Goal: Task Accomplishment & Management: Use online tool/utility

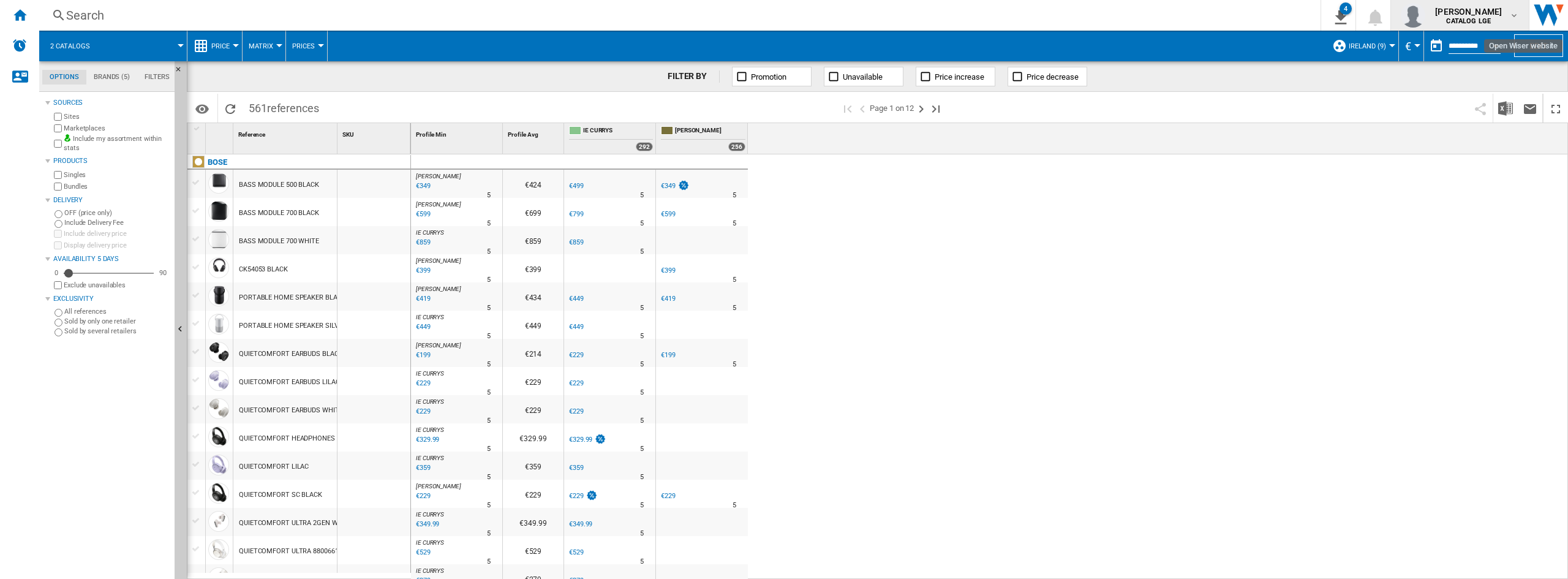
click at [1461, 16] on span "[PERSON_NAME]" at bounding box center [1469, 12] width 67 height 12
click at [1455, 107] on button "Logout" at bounding box center [1461, 107] width 117 height 24
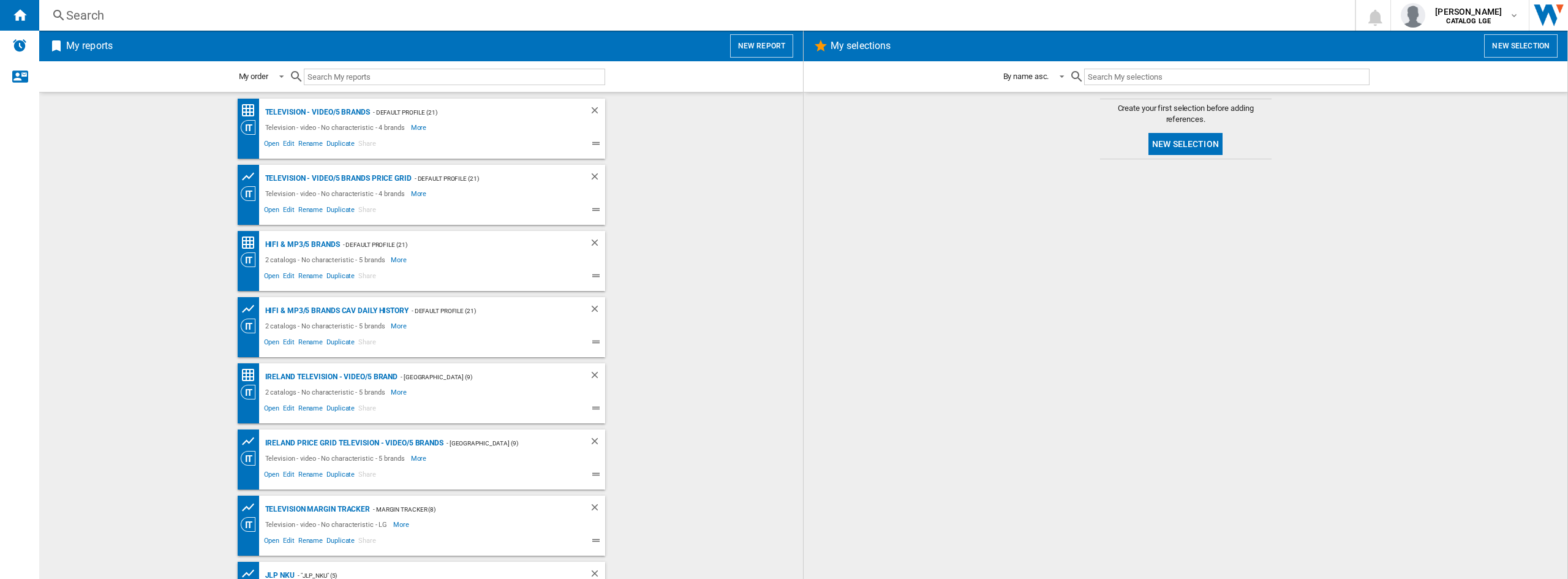
drag, startPoint x: 679, startPoint y: 319, endPoint x: 644, endPoint y: 304, distance: 38.1
click at [679, 319] on wk-bookmarked-report "Hifi & mp3/5 brands CAV Daily History - Default profile (21) 2 catalogs - No ch…" at bounding box center [421, 327] width 739 height 60
click at [1177, 306] on div at bounding box center [1185, 369] width 739 height 407
click at [257, 145] on div at bounding box center [252, 145] width 22 height 15
click at [262, 143] on span "Open" at bounding box center [272, 145] width 20 height 15
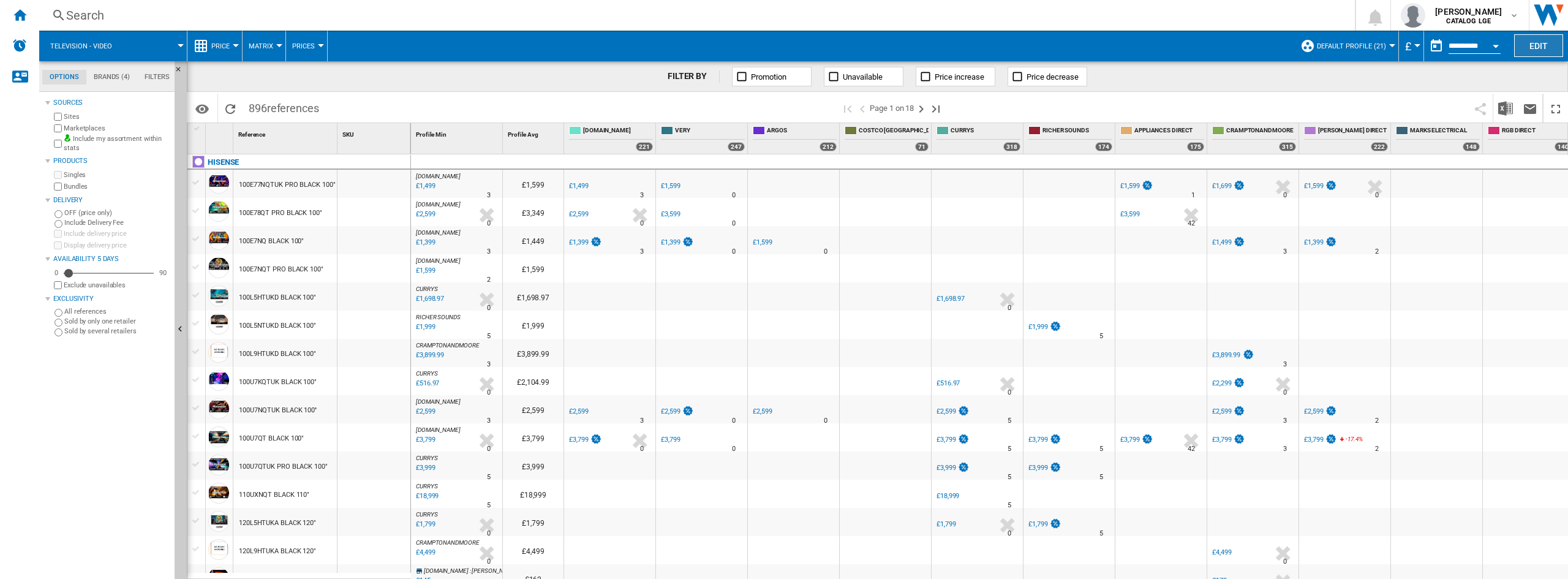
click at [1537, 41] on button "Edit" at bounding box center [1539, 45] width 49 height 22
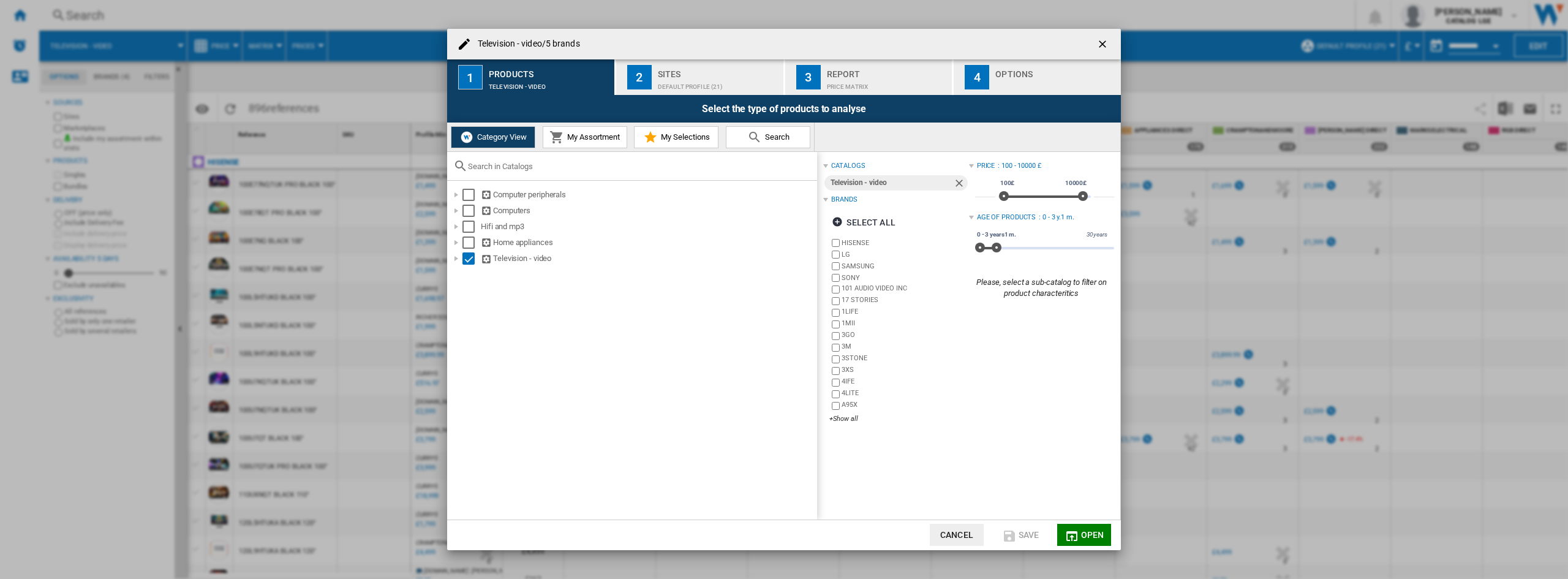
click at [697, 72] on div "Sites" at bounding box center [718, 71] width 121 height 13
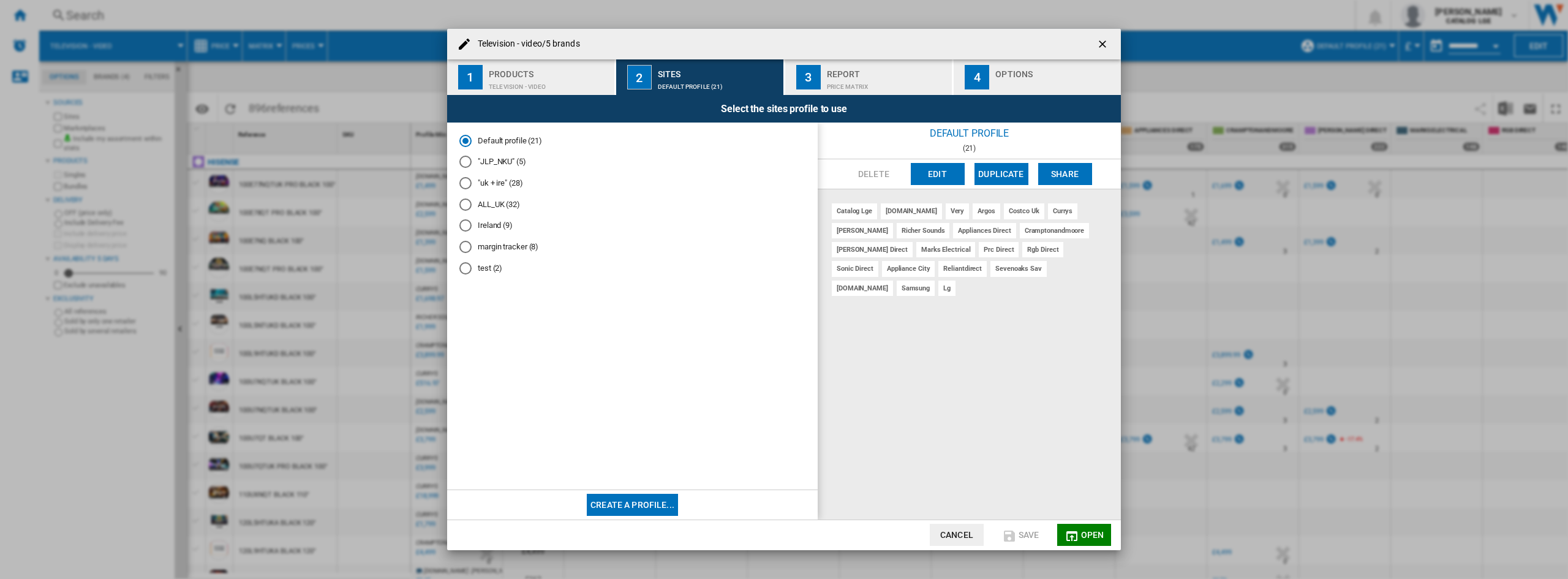
click at [844, 81] on div "Price Matrix" at bounding box center [887, 83] width 121 height 13
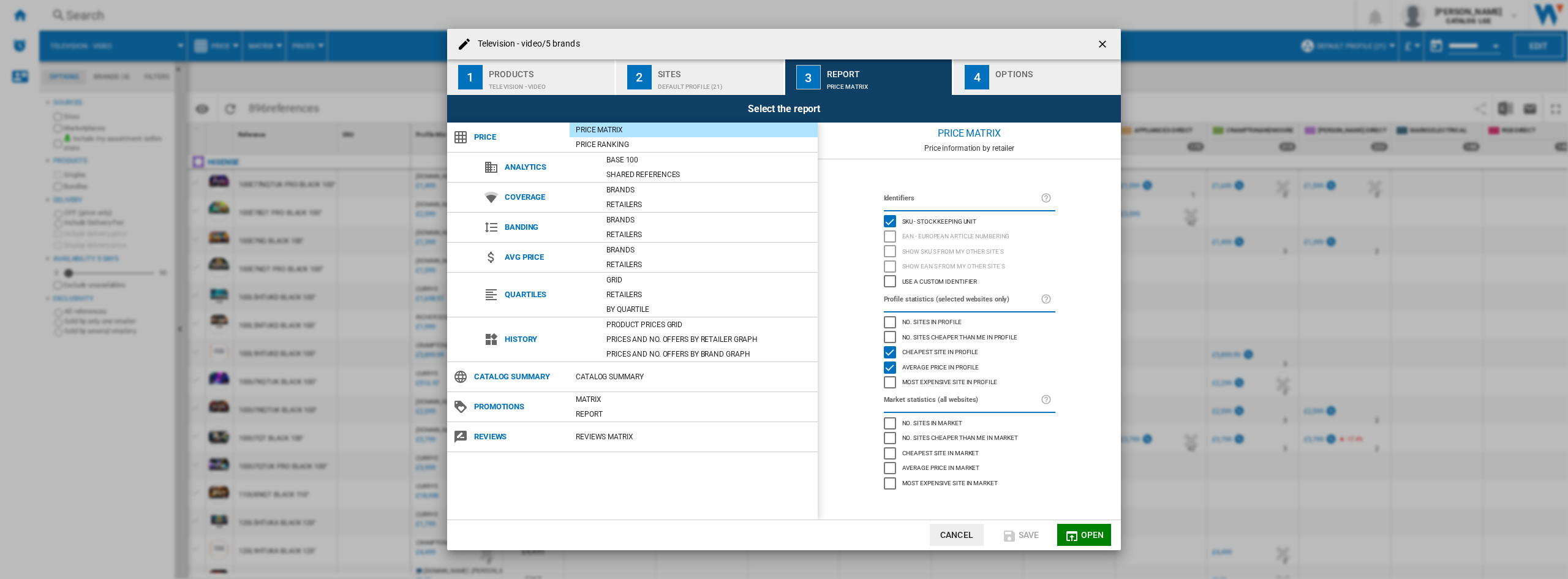
click at [1017, 94] on button "4 Options" at bounding box center [1037, 77] width 167 height 35
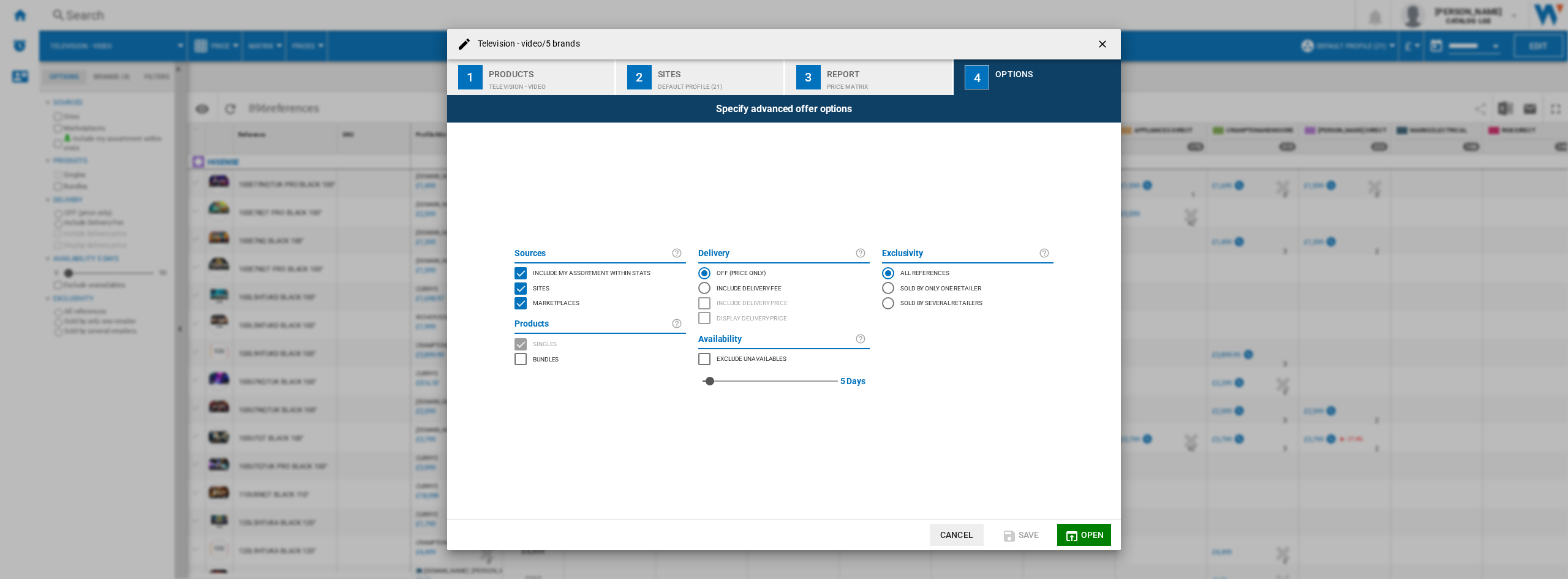
click at [550, 86] on div "Television - video" at bounding box center [549, 83] width 121 height 13
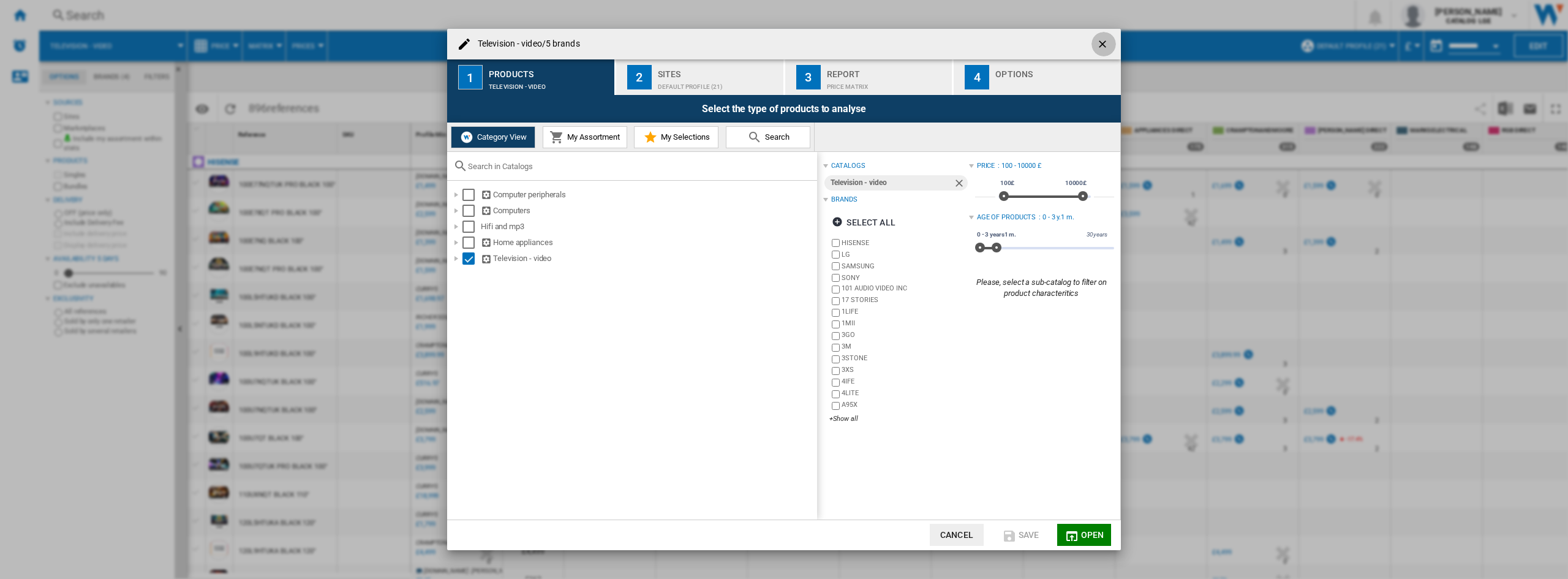
click at [1104, 47] on ng-md-icon "getI18NText('BUTTONS.CLOSE_DIALOG')" at bounding box center [1104, 45] width 15 height 15
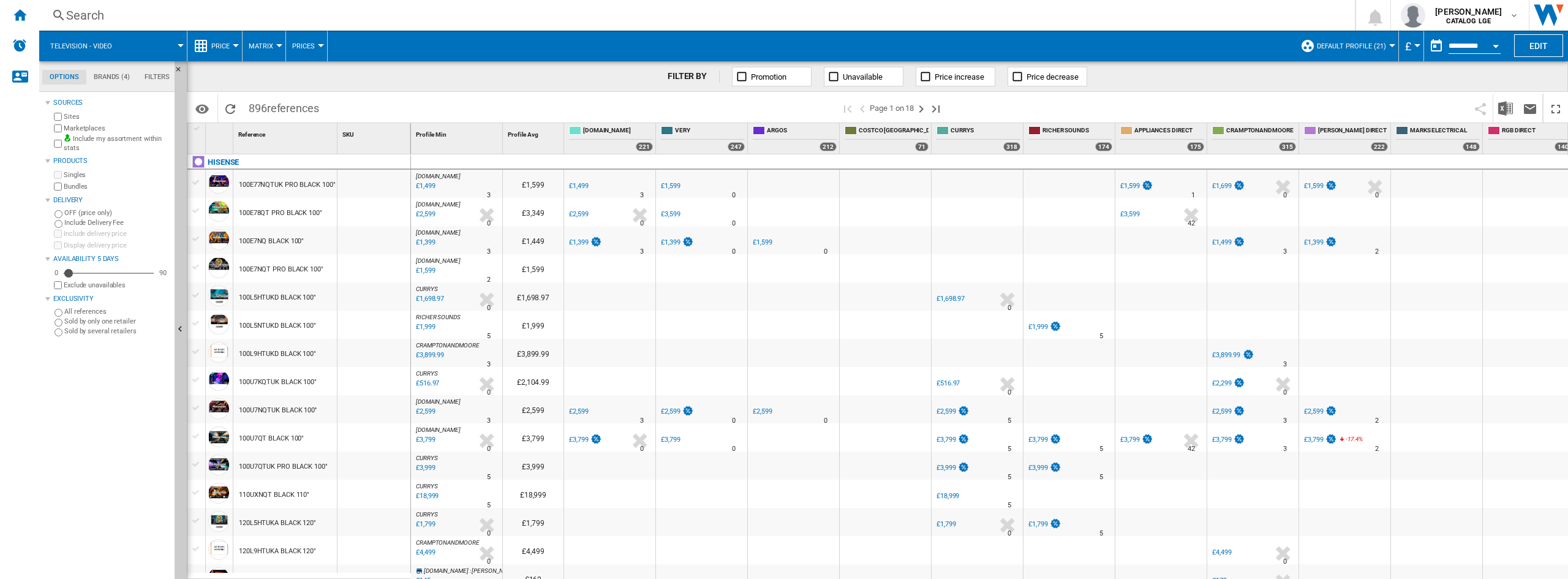
click at [1411, 77] on div "FILTER BY Promotion Unavailable Price increase Price decrease" at bounding box center [877, 76] width 1381 height 31
click at [1509, 104] on img "Download in Excel" at bounding box center [1506, 109] width 15 height 15
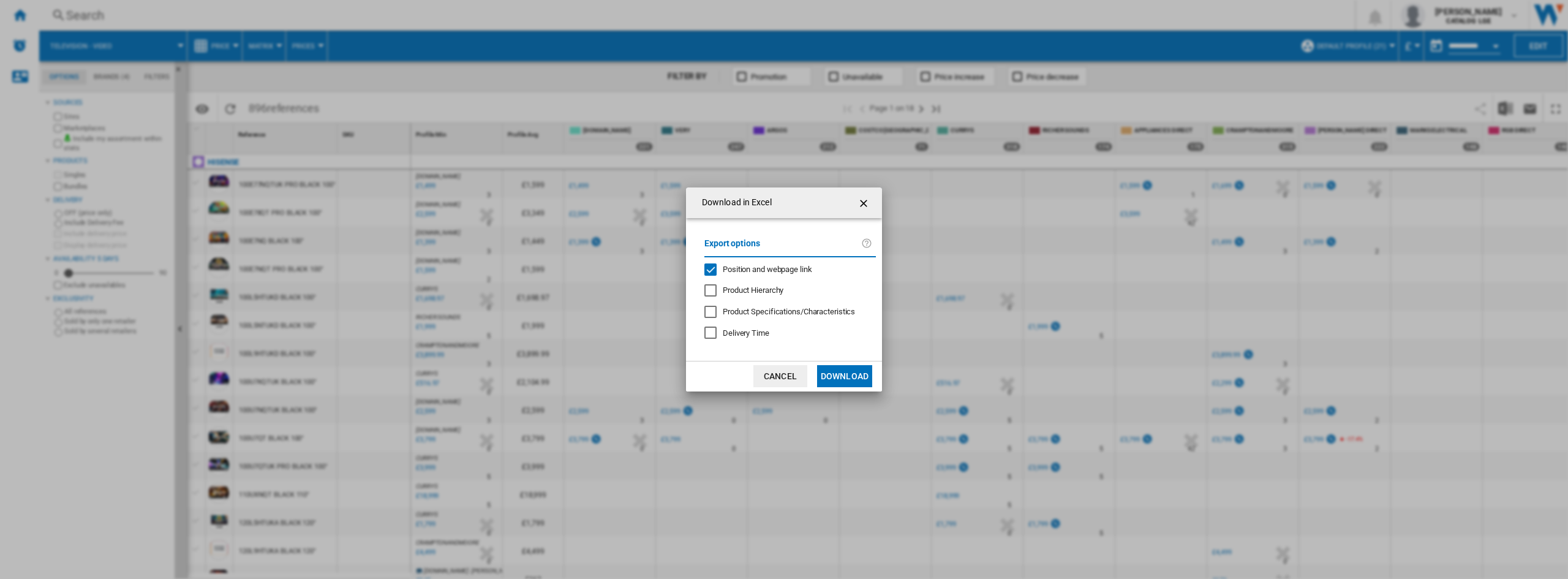
click at [765, 269] on span "Position and webpage link" at bounding box center [768, 269] width 90 height 10
drag, startPoint x: 865, startPoint y: 203, endPoint x: 801, endPoint y: 217, distance: 65.5
click at [865, 202] on ng-md-icon "getI18NText('BUTTONS.CLOSE_DIALOG')" at bounding box center [865, 204] width 15 height 15
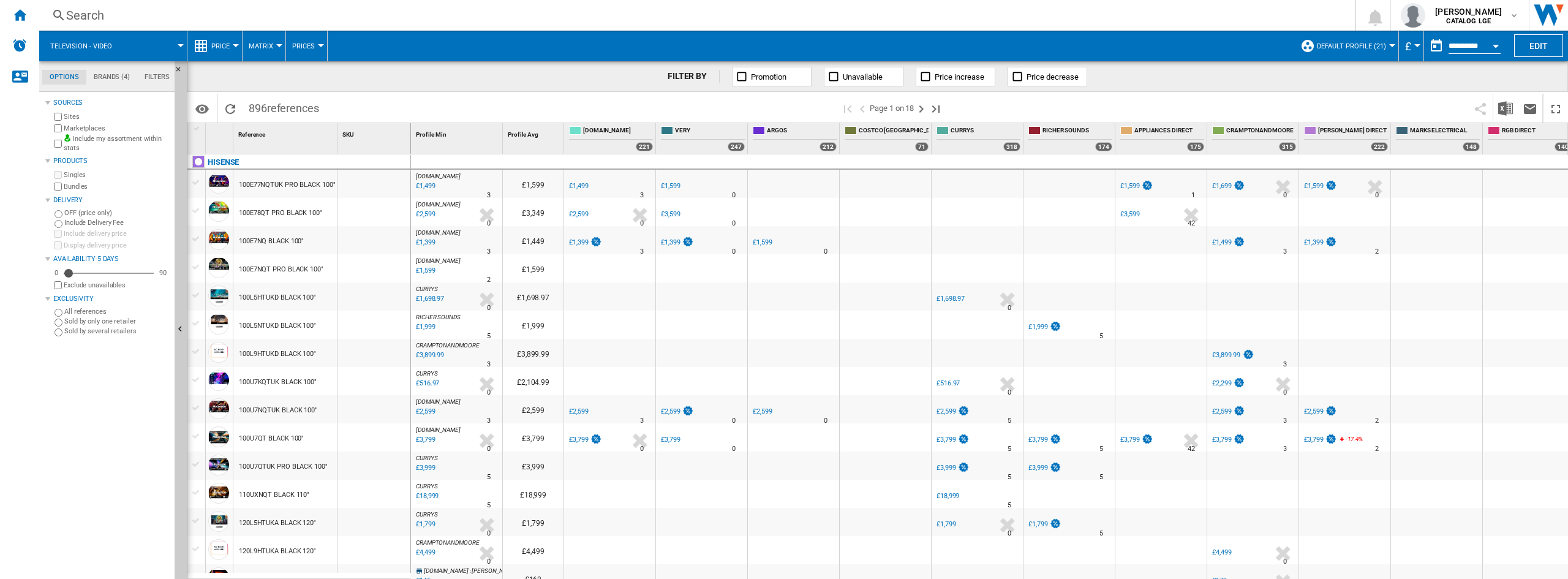
drag, startPoint x: 1067, startPoint y: 100, endPoint x: 1370, endPoint y: 71, distance: 304.4
click at [1067, 100] on span at bounding box center [1210, 108] width 516 height 29
click at [1565, 43] on md-menu-bar "Television - video Price Price Price Matrix Price Ranking Analytics Base 100 Sh…" at bounding box center [804, 45] width 1529 height 31
click at [1549, 43] on button "Edit" at bounding box center [1539, 45] width 49 height 22
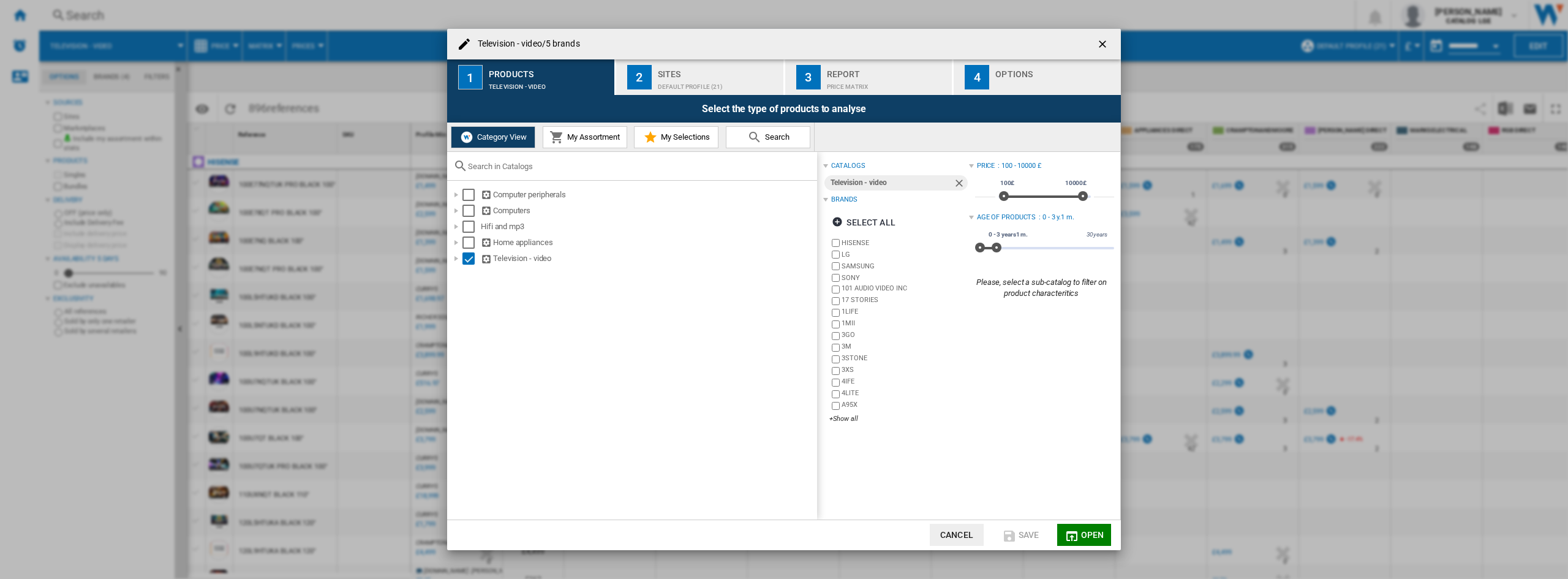
drag, startPoint x: 1054, startPoint y: 299, endPoint x: 1096, endPoint y: 295, distance: 42.2
click at [1054, 299] on div "Price : 100 - 10000 £ *** 0£ 10000£ 100£ 10000£ 100£ - 10000£ ***** Age of prod…" at bounding box center [1042, 295] width 145 height 274
click at [1199, 297] on div "Television - video/5 brands 1 Products Television - video 2 Sites Default profi…" at bounding box center [784, 289] width 1568 height 579
click at [716, 58] on div "Television - video/5 brands" at bounding box center [784, 43] width 674 height 31
click at [696, 79] on div "Default profile (21)" at bounding box center [718, 83] width 121 height 13
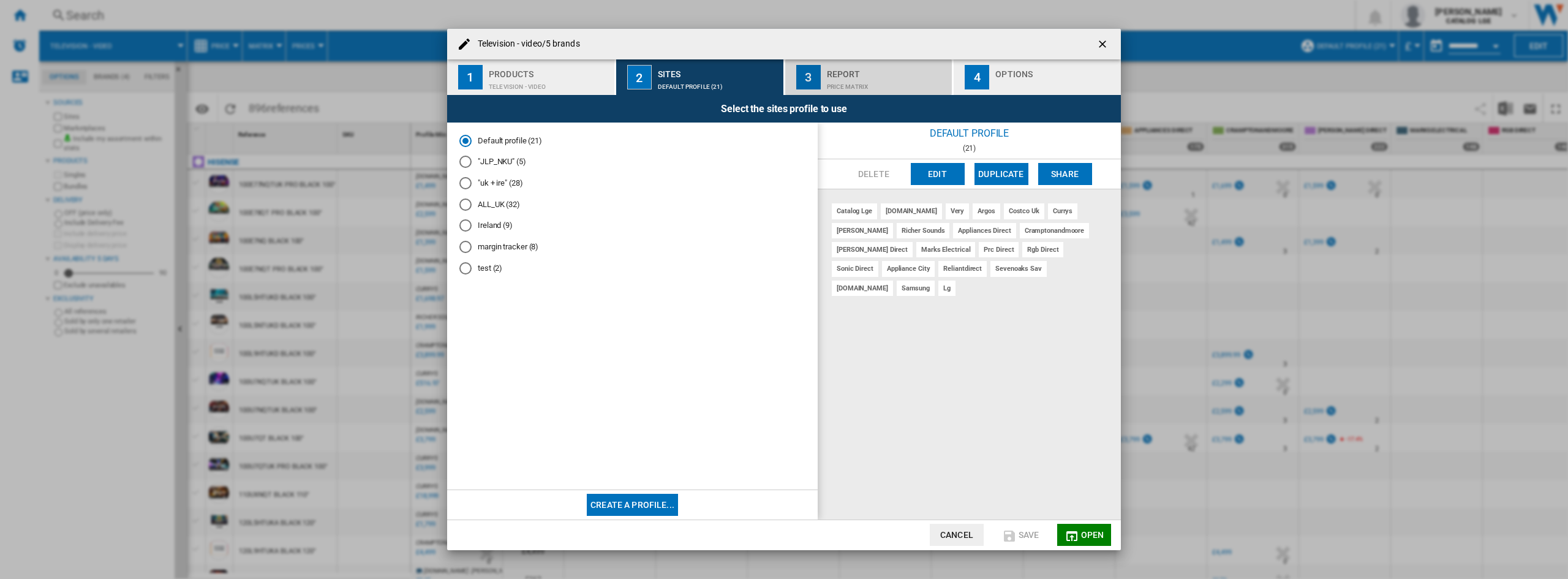
click at [851, 92] on button "3 Report Price Matrix" at bounding box center [870, 77] width 168 height 35
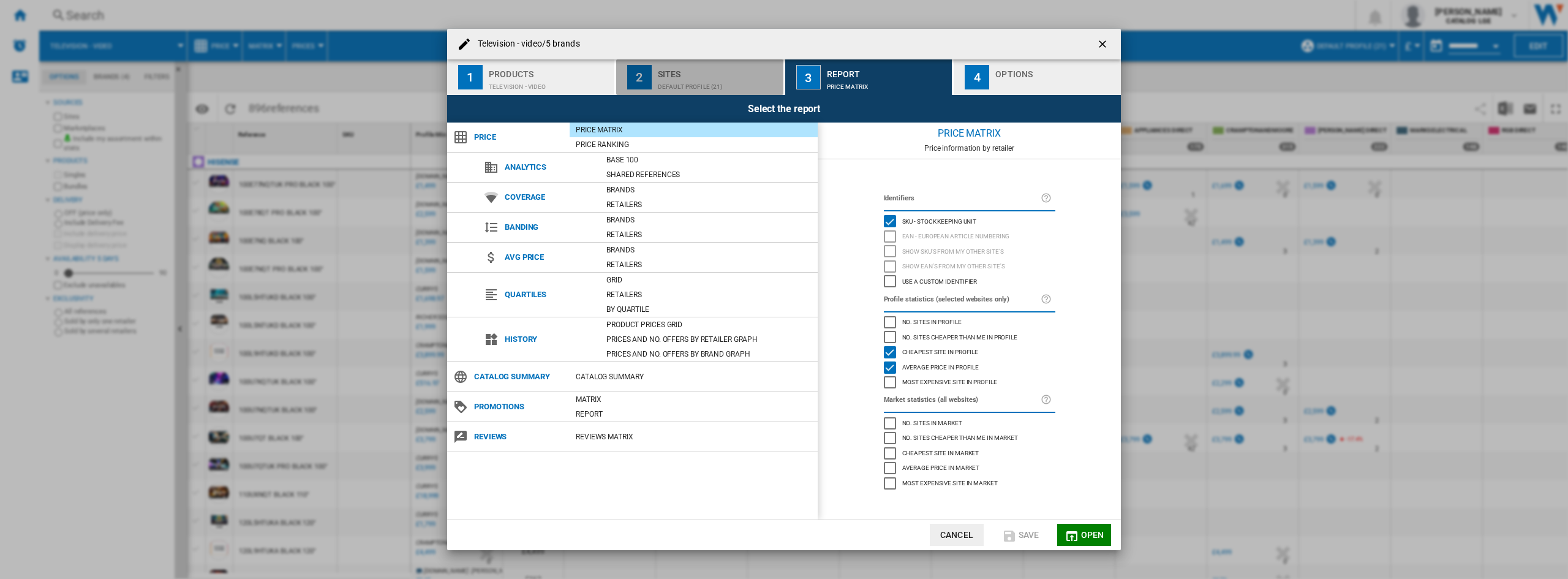
click at [709, 72] on div "Sites" at bounding box center [718, 71] width 121 height 13
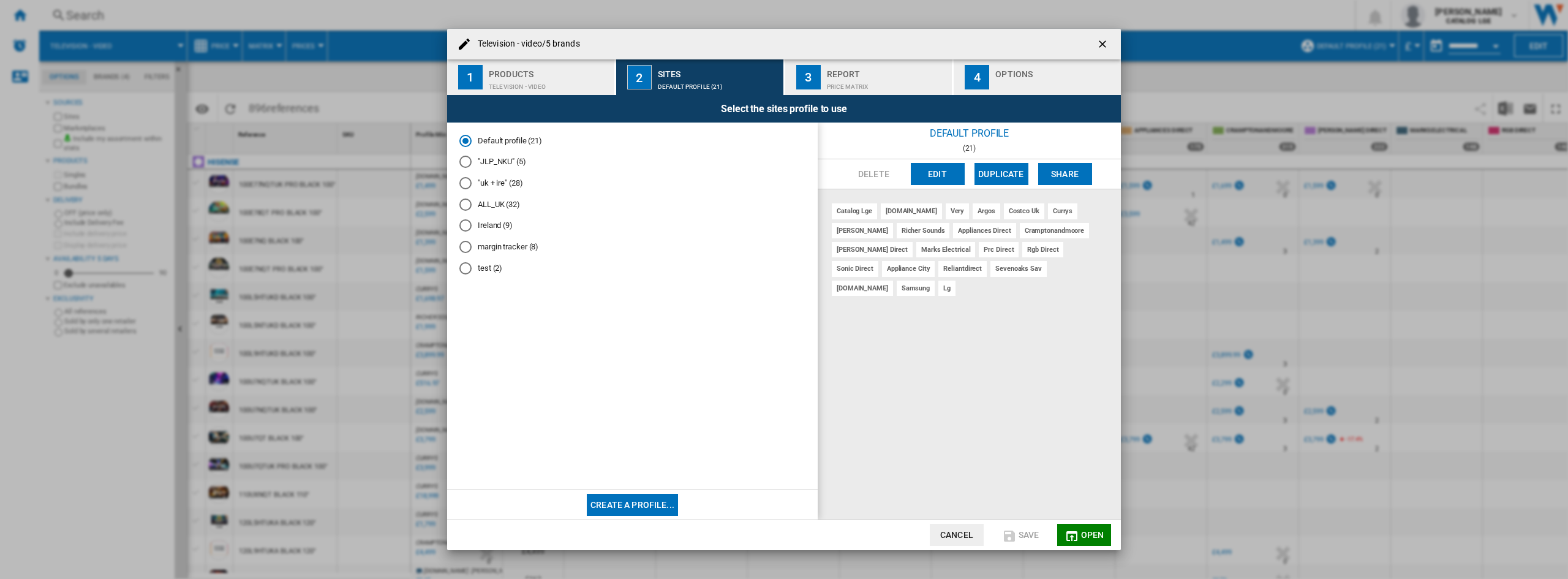
click at [898, 317] on div "catalog lge [DOMAIN_NAME] very argos costco uk currys [PERSON_NAME] richer soun…" at bounding box center [969, 354] width 303 height 330
click at [853, 52] on div "Television - video/5 brands" at bounding box center [784, 43] width 674 height 31
click at [846, 74] on div "Report" at bounding box center [887, 71] width 121 height 13
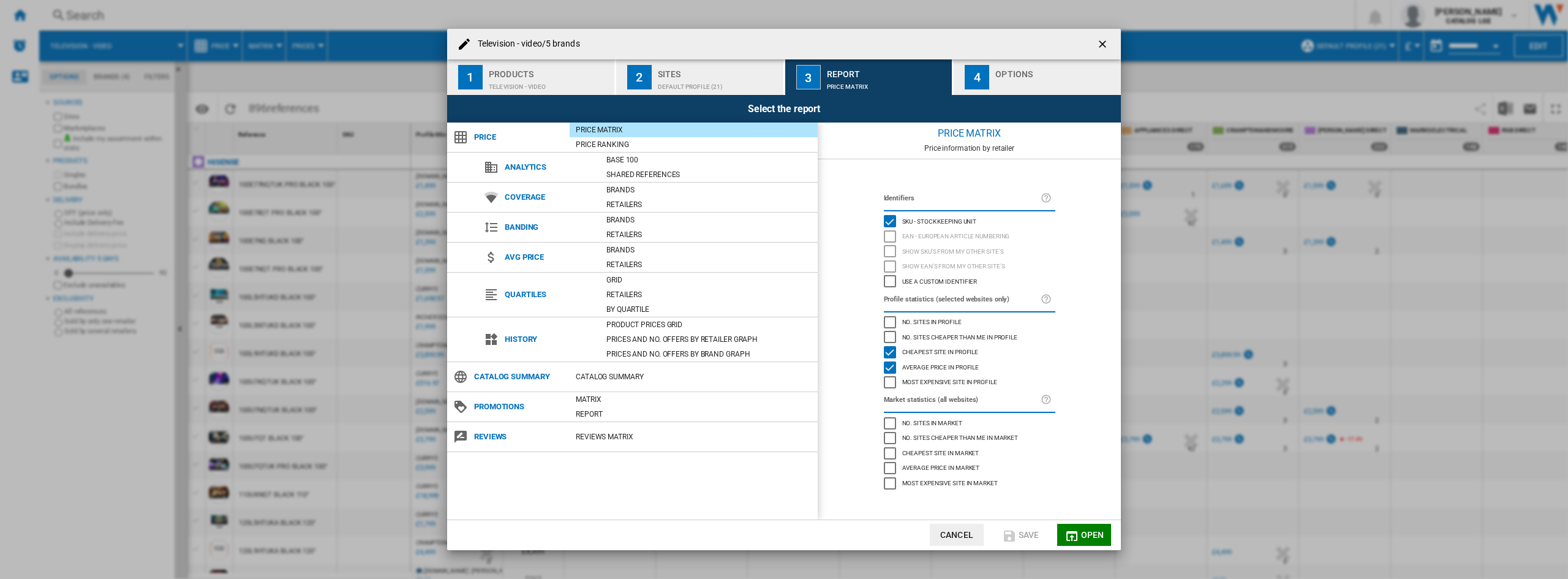
click at [893, 151] on div "Price information by retailer" at bounding box center [969, 148] width 303 height 9
click at [846, 75] on div "Report" at bounding box center [887, 71] width 121 height 13
drag, startPoint x: 1066, startPoint y: 96, endPoint x: 1033, endPoint y: 105, distance: 34.2
click at [1060, 98] on div "Select the report" at bounding box center [784, 109] width 674 height 28
click at [1032, 73] on div "Options" at bounding box center [1056, 71] width 121 height 13
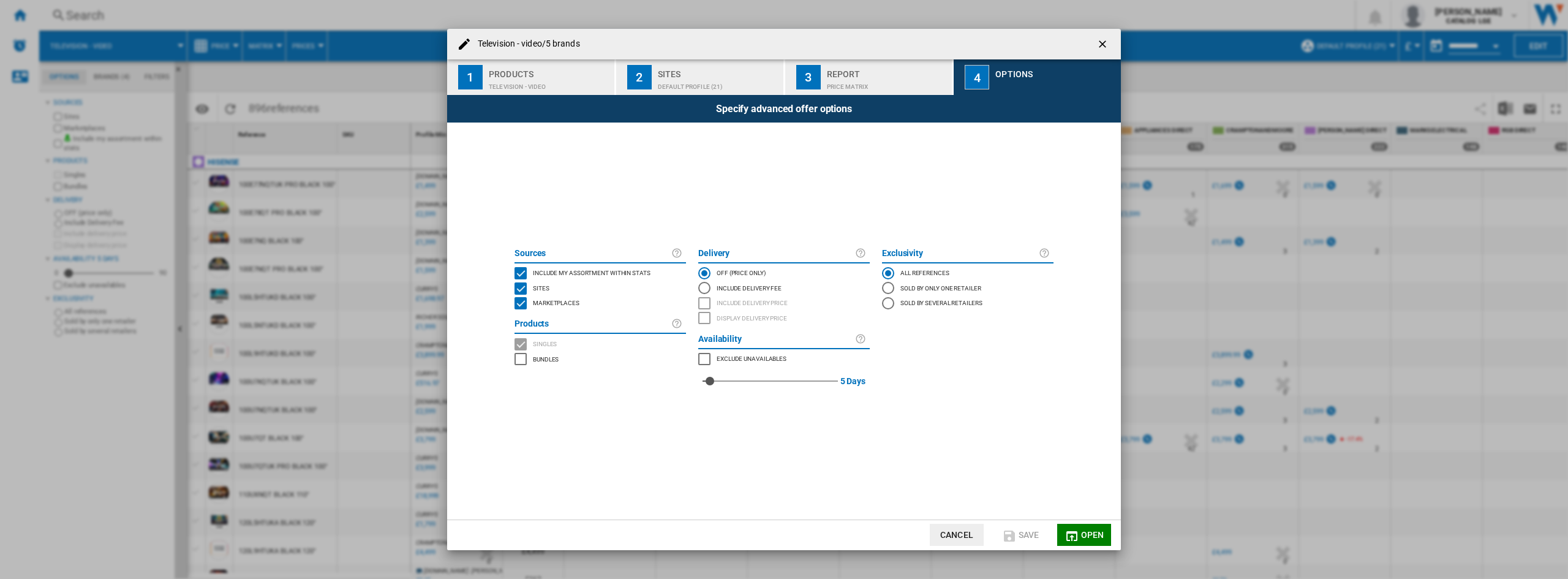
click at [901, 446] on span "Television - ..." at bounding box center [784, 460] width 551 height 121
click at [1051, 488] on span "Television - ..." at bounding box center [784, 460] width 551 height 121
click at [1097, 39] on ng-md-icon "getI18NText('BUTTONS.CLOSE_DIALOG')" at bounding box center [1104, 45] width 15 height 15
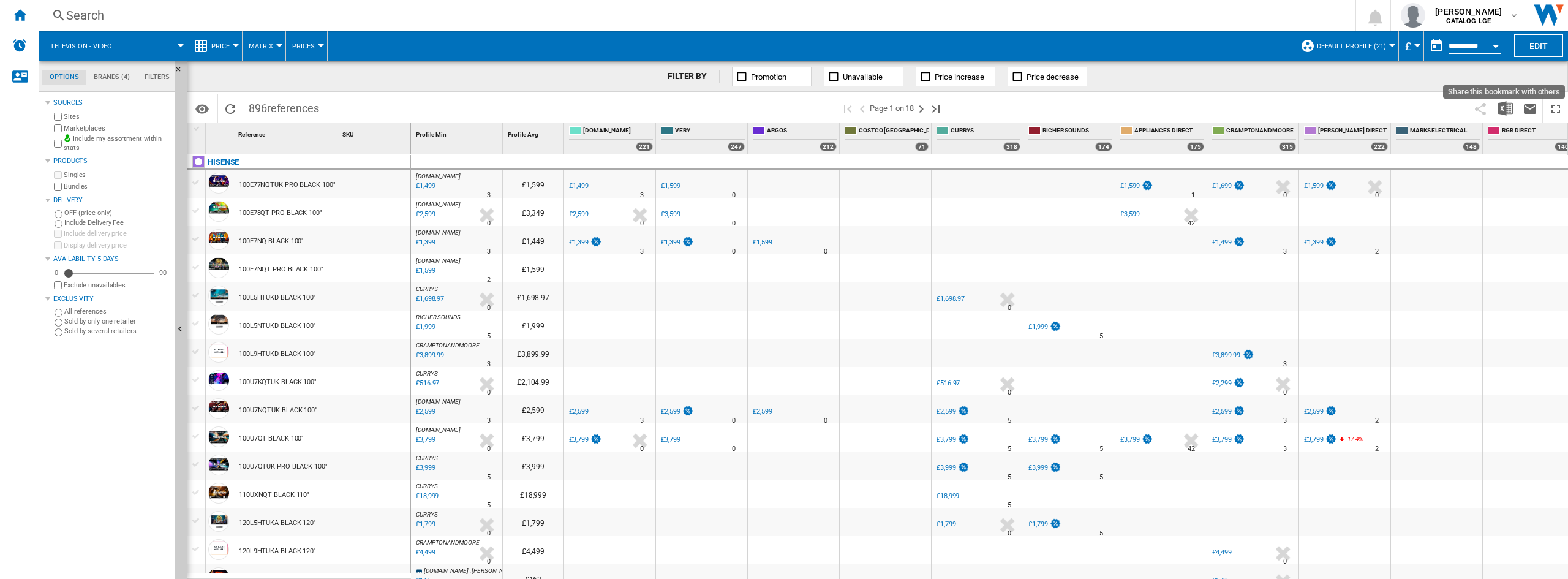
click at [1446, 107] on span at bounding box center [1210, 108] width 516 height 29
click at [1515, 110] on button "Download in Excel" at bounding box center [1506, 108] width 24 height 29
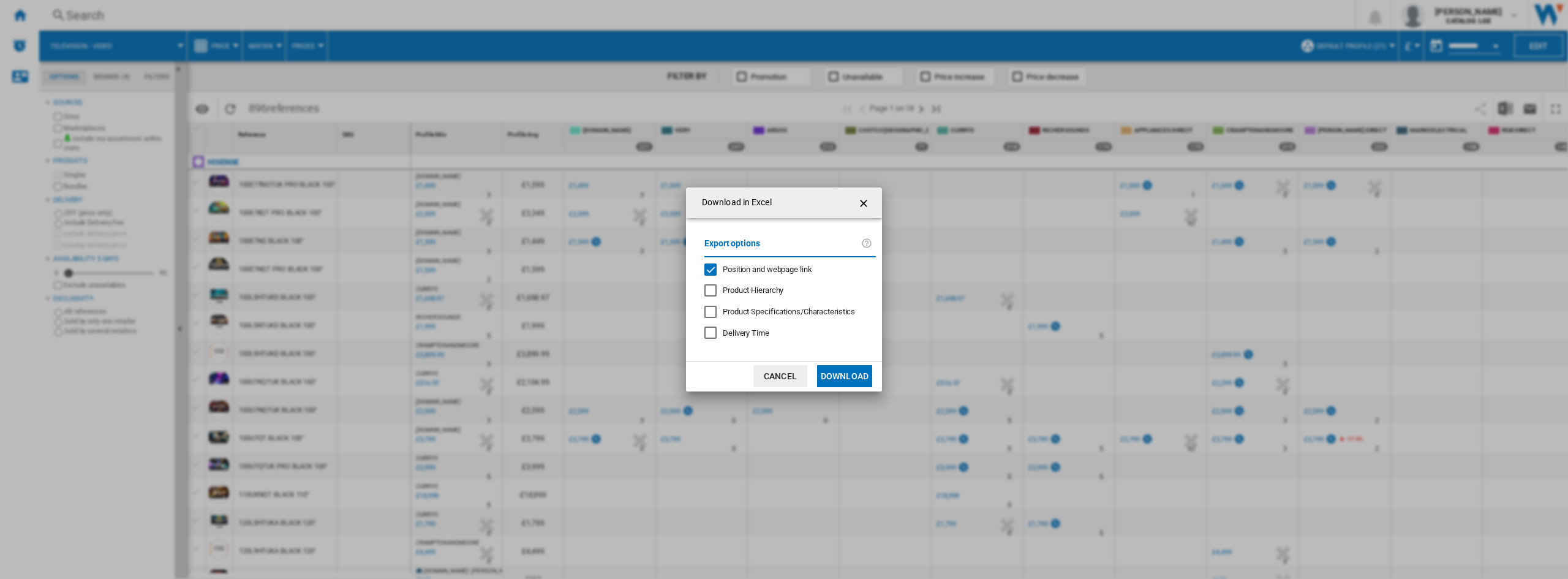
click at [815, 250] on label "Export options" at bounding box center [783, 247] width 157 height 22
click at [788, 261] on div "Export options Position and webpage link Product Hierarchy Product Specificatio…" at bounding box center [790, 289] width 184 height 118
click at [805, 267] on span "Position and webpage link" at bounding box center [768, 269] width 90 height 10
click at [996, 229] on div "Download in Excel Export options Position and webpage link Product Hierarchy Pr…" at bounding box center [784, 289] width 1568 height 579
click at [859, 193] on button "Download in ..." at bounding box center [865, 203] width 24 height 24
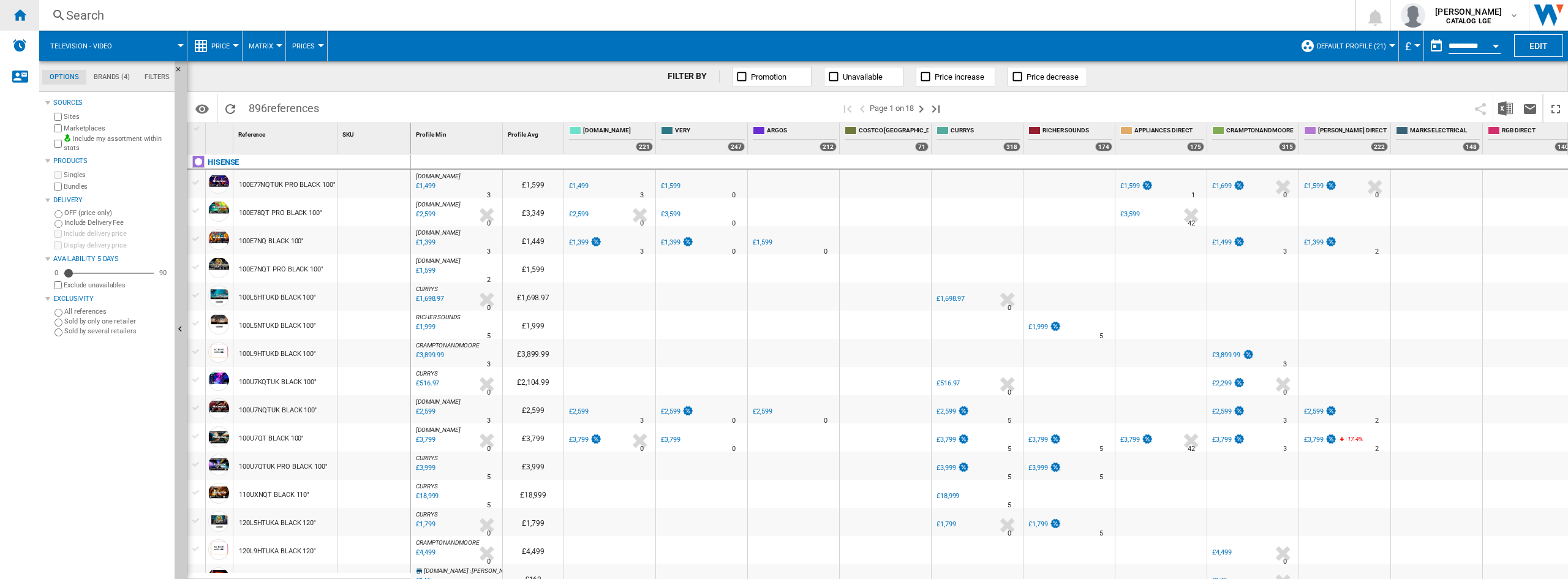
click at [11, 10] on div "Home" at bounding box center [20, 15] width 39 height 31
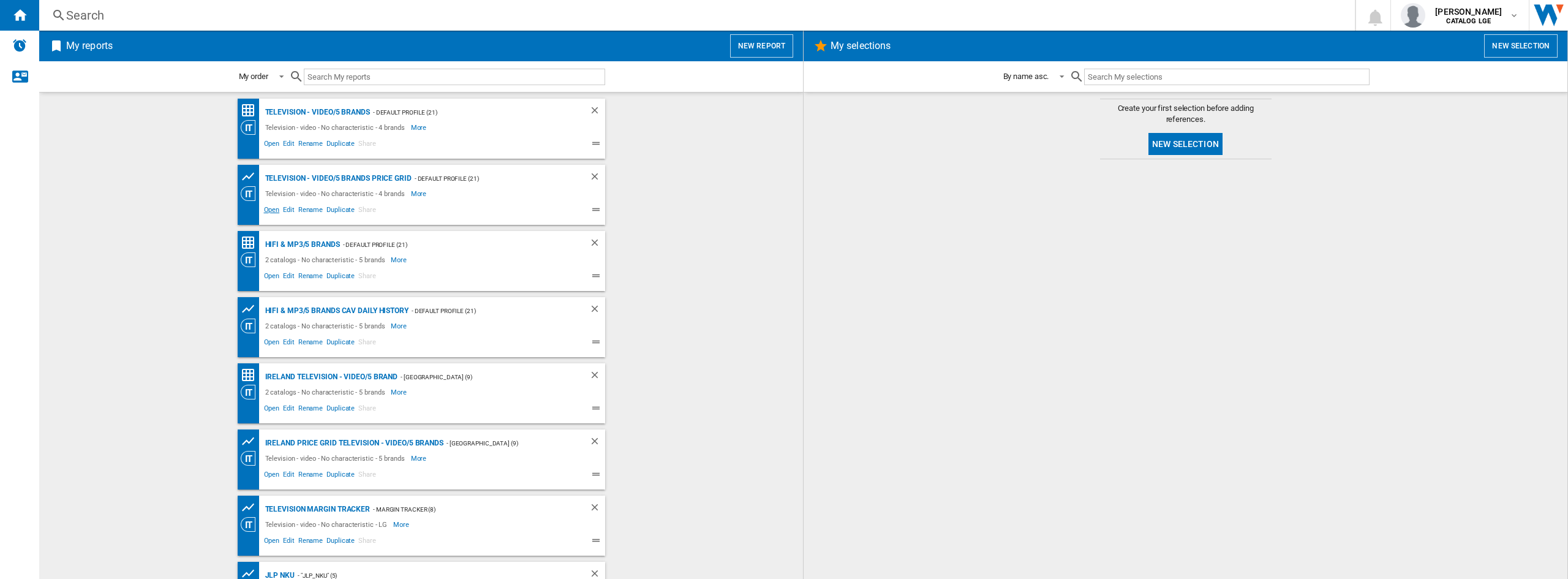
click at [263, 215] on span "Open" at bounding box center [272, 212] width 20 height 15
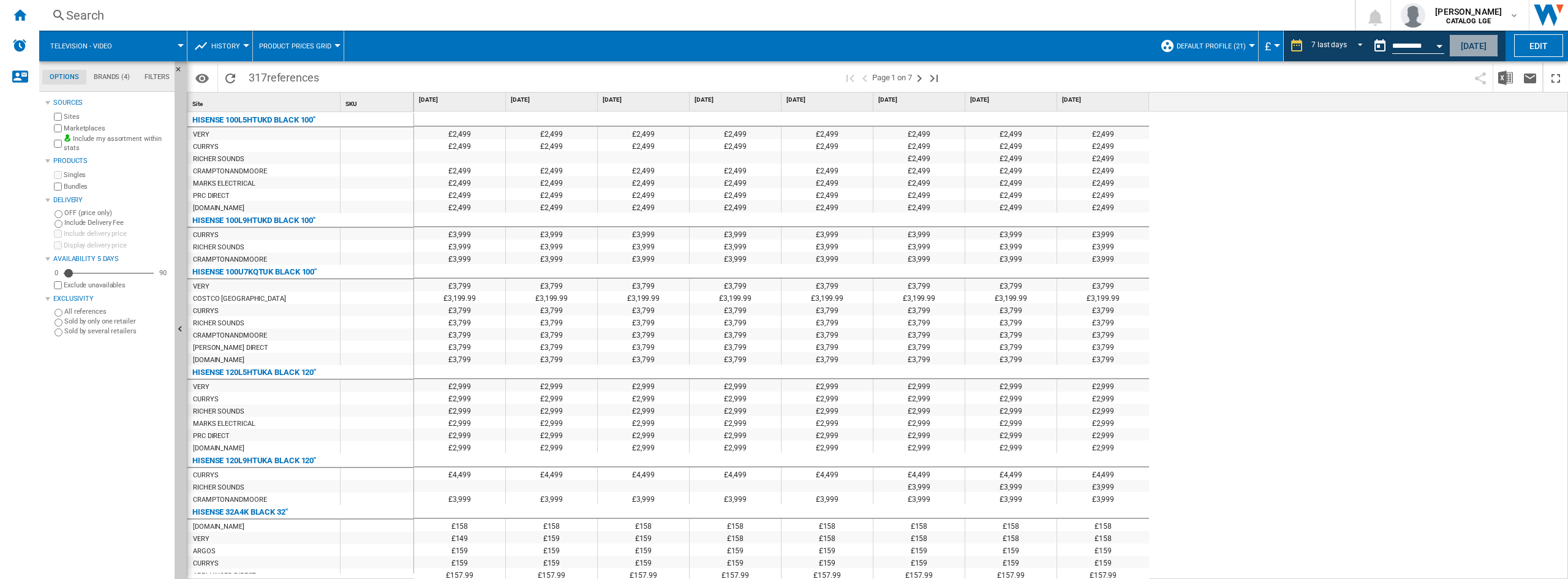
click at [1469, 54] on button "[DATE]" at bounding box center [1474, 45] width 49 height 22
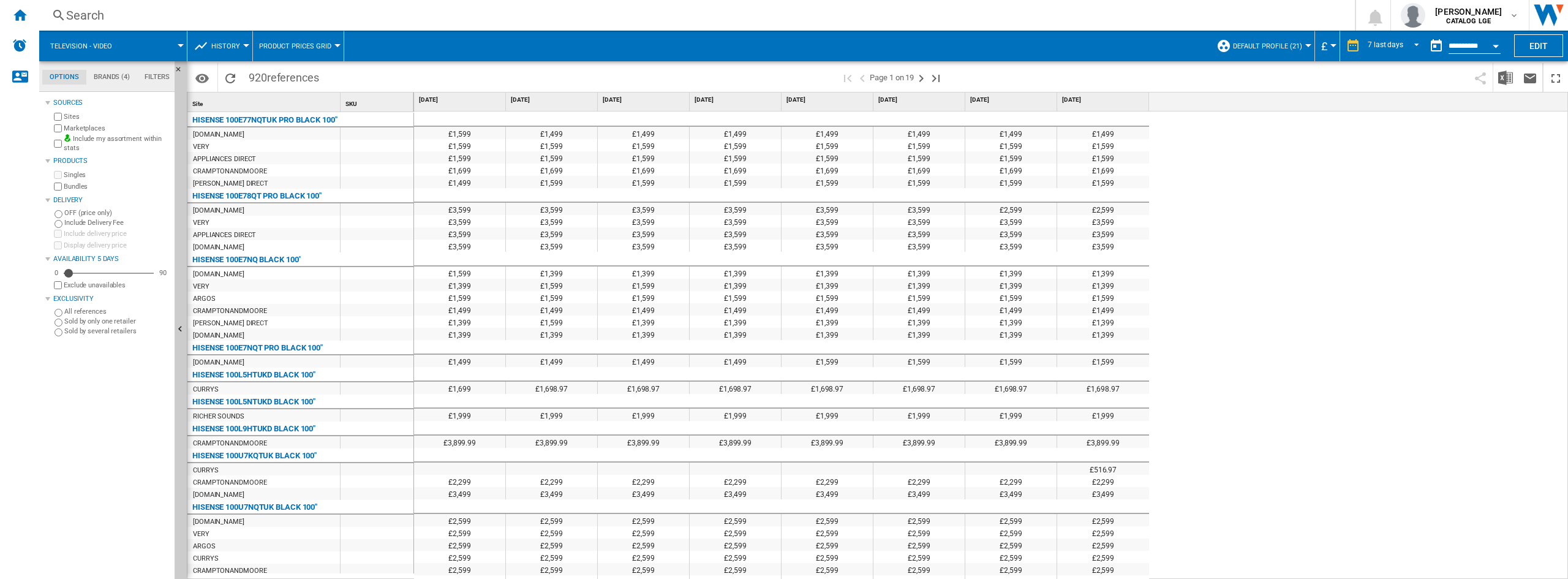
click at [417, 87] on span at bounding box center [583, 77] width 516 height 29
click at [1183, 190] on div "£1,599 £1,499 £1,499 £1,499 £1,499 £1,499 £1,499 £1,499 £1,599 £1,599 £1,599 £1…" at bounding box center [991, 345] width 1155 height 468
click at [22, 16] on ng-md-icon "Home" at bounding box center [20, 15] width 15 height 15
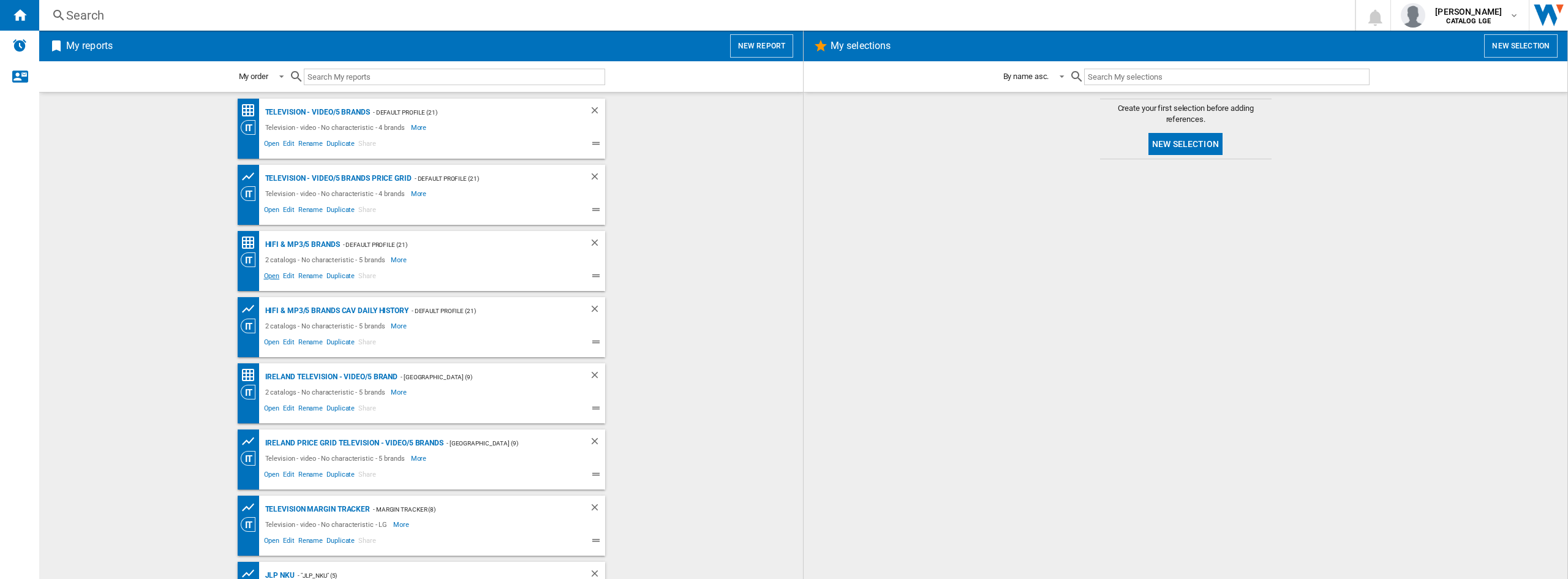
click at [267, 280] on span "Open" at bounding box center [272, 278] width 20 height 15
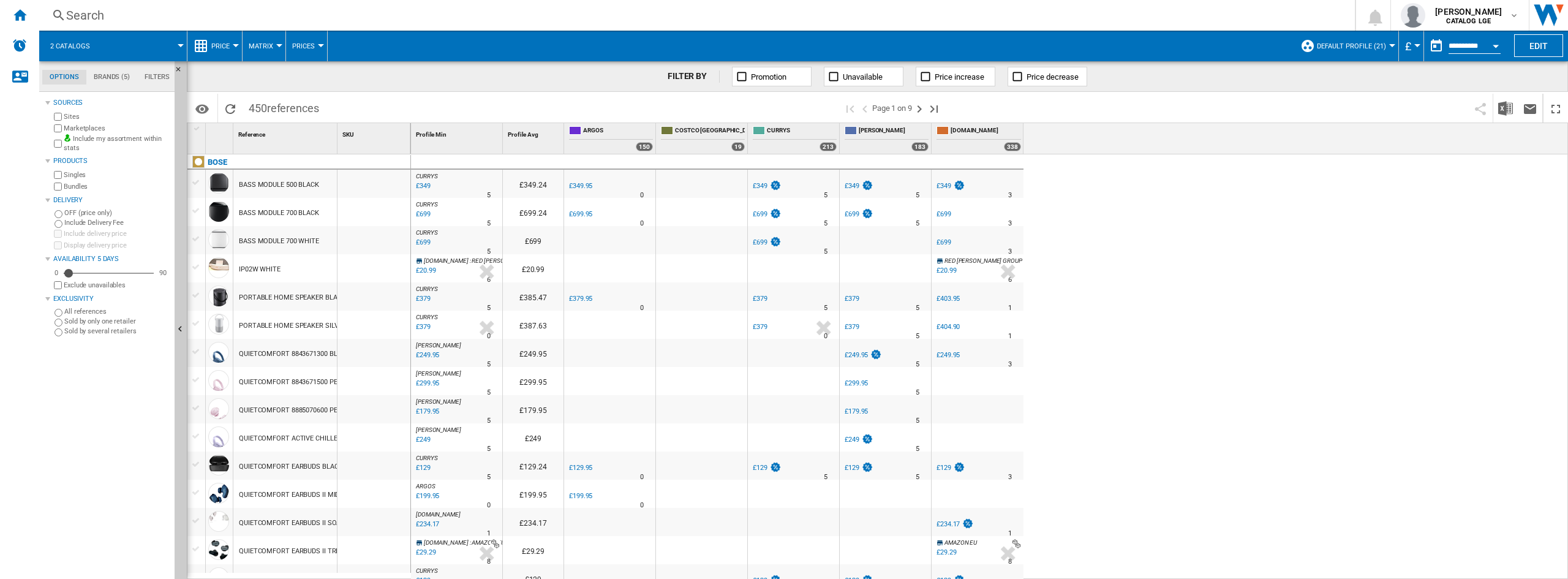
click at [1303, 138] on div "Profile Min 1 Profile Avg 1 [GEOGRAPHIC_DATA] 150 COSTCO [GEOGRAPHIC_DATA] 19 C…" at bounding box center [990, 138] width 1158 height 31
click at [1535, 41] on button "Edit" at bounding box center [1539, 45] width 49 height 22
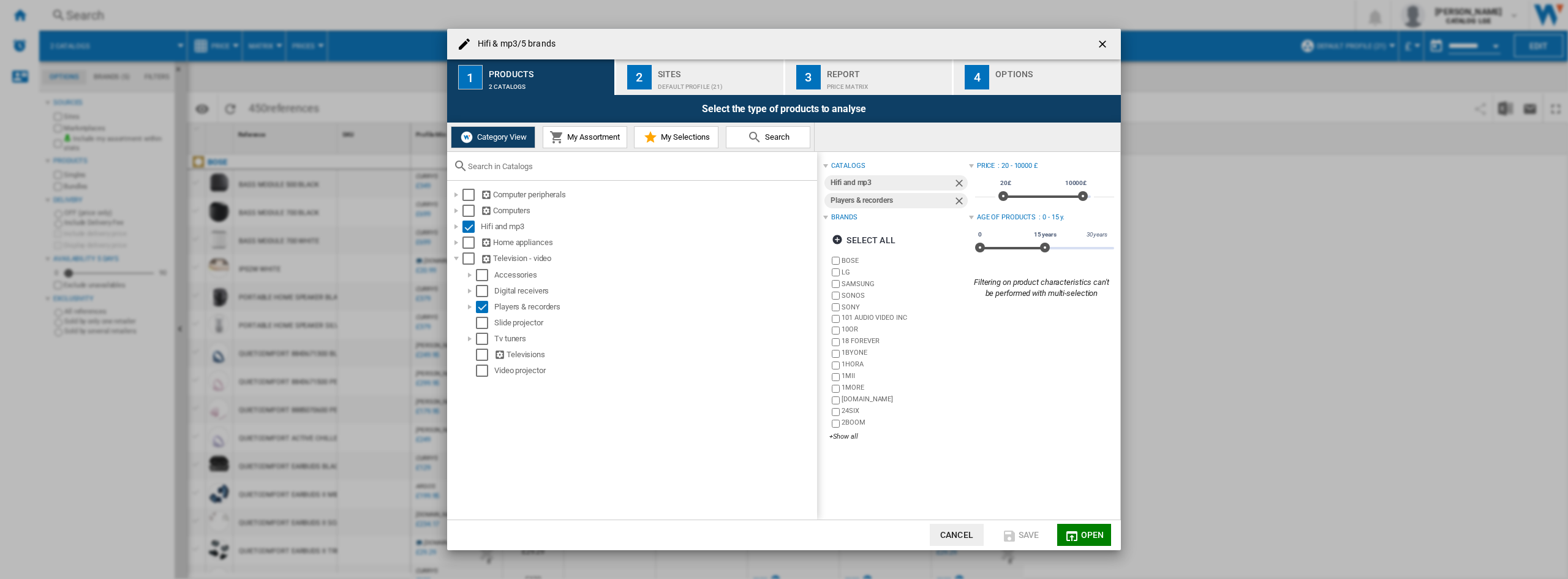
drag, startPoint x: 836, startPoint y: 139, endPoint x: 788, endPoint y: 122, distance: 50.9
click at [836, 139] on div "Category View My Assortment My Selections Search" at bounding box center [784, 136] width 673 height 29
click at [737, 89] on div "Default profile (21)" at bounding box center [718, 83] width 121 height 13
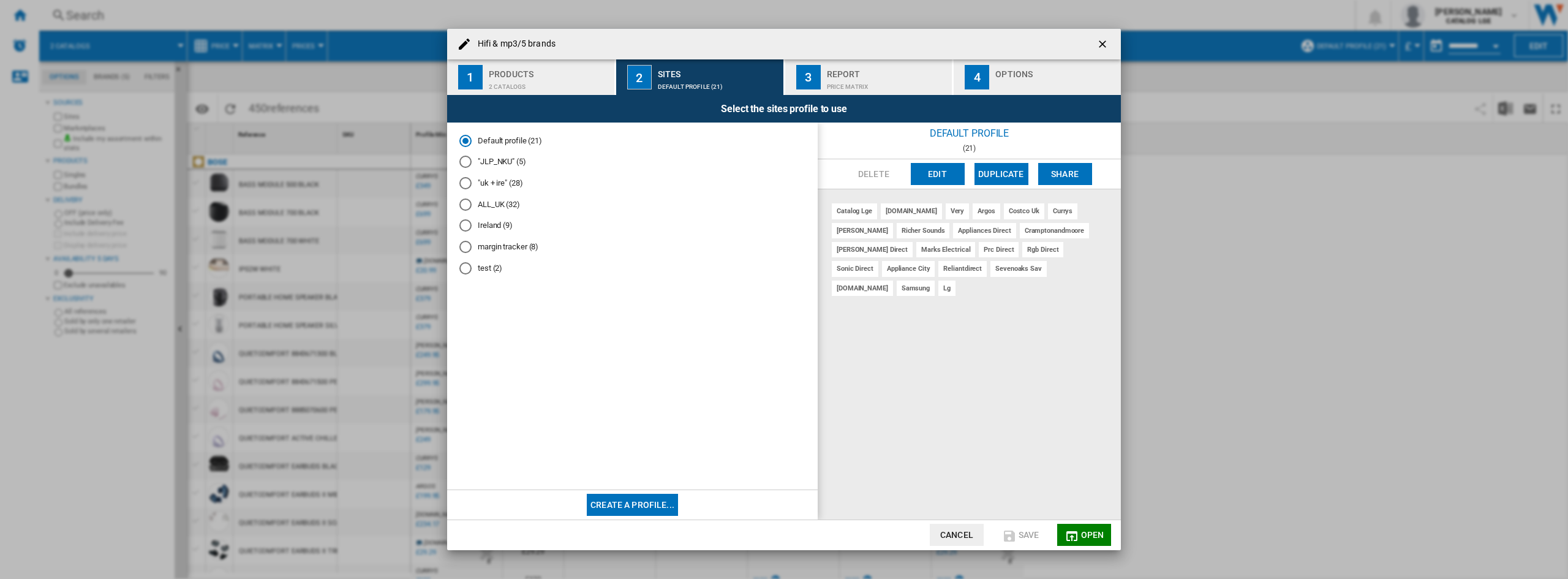
click at [915, 96] on div "Select the sites profile to use" at bounding box center [784, 109] width 674 height 28
click at [911, 83] on div "Price Matrix" at bounding box center [887, 83] width 121 height 13
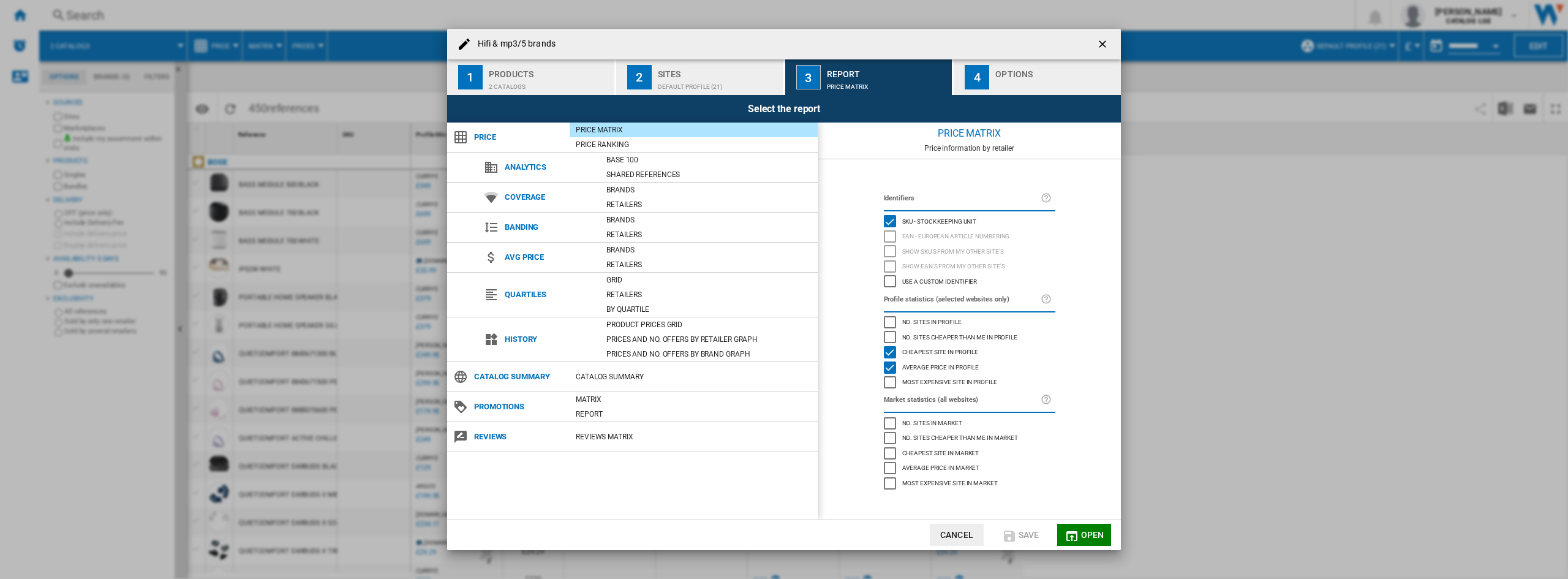
click at [1013, 79] on div "Hifi & ..." at bounding box center [1056, 83] width 121 height 13
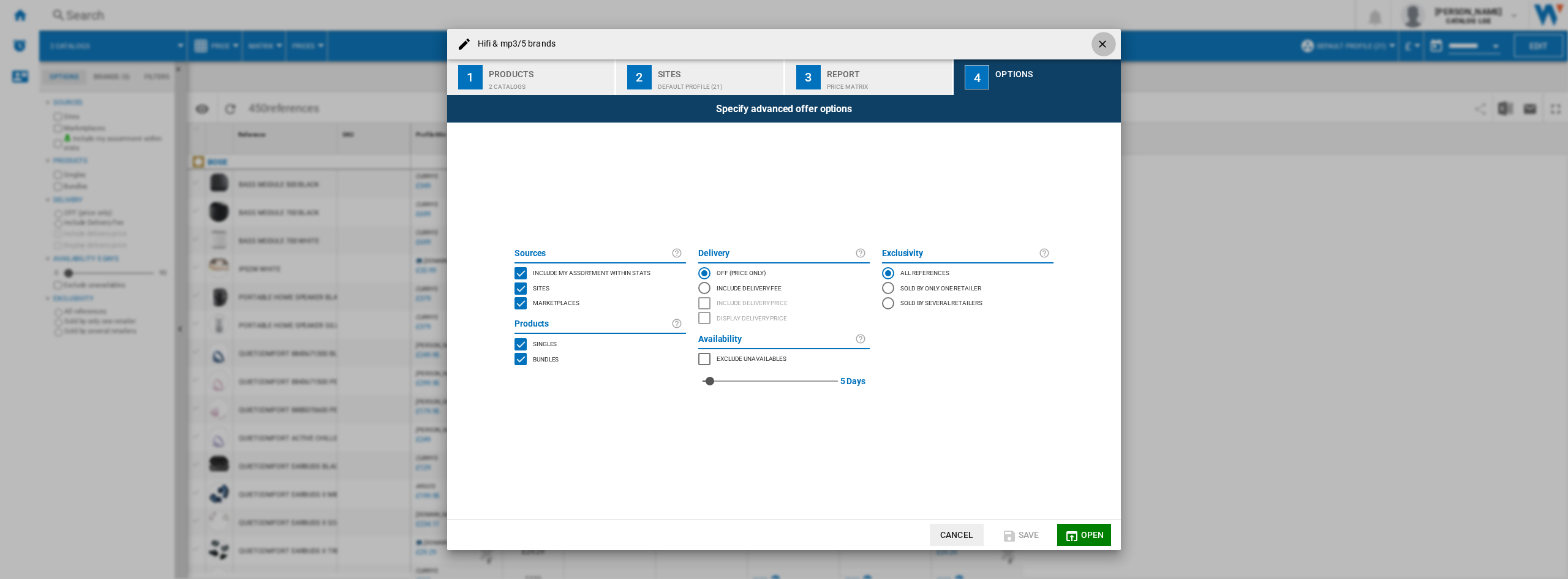
click at [1105, 41] on ng-md-icon "getI18NText('BUTTONS.CLOSE_DIALOG')" at bounding box center [1104, 45] width 15 height 15
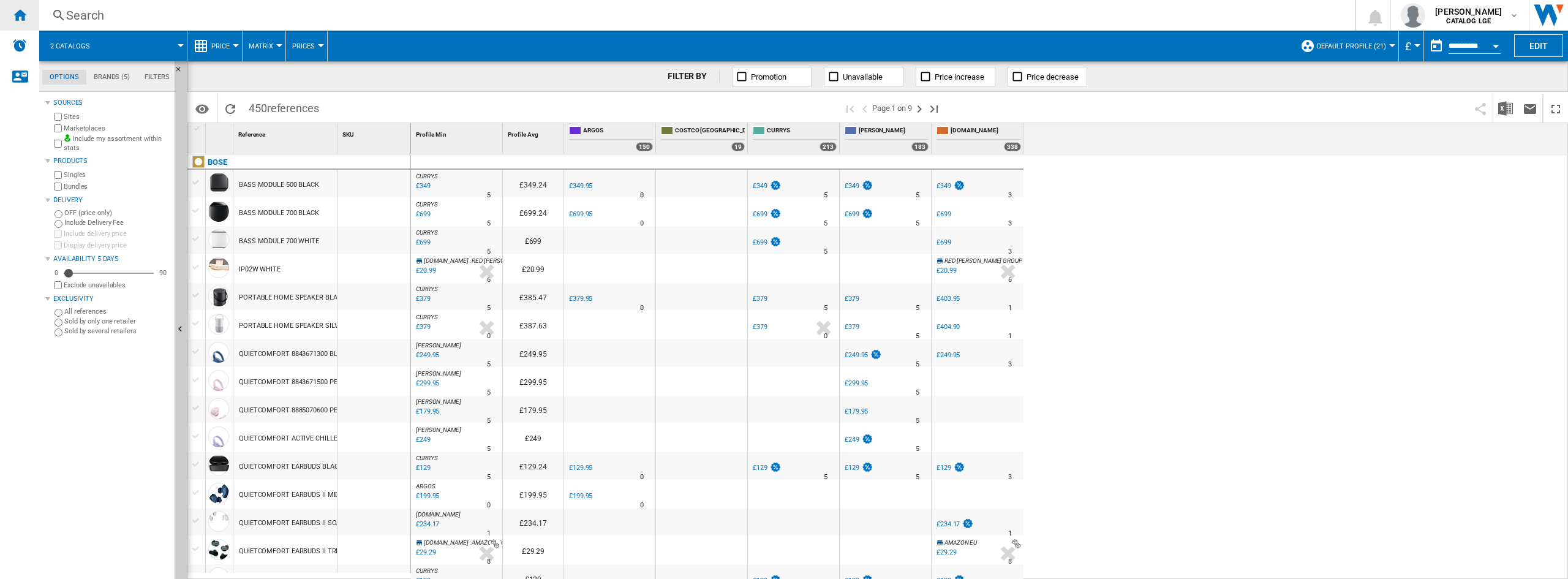
click at [37, 17] on div "Home" at bounding box center [20, 15] width 39 height 31
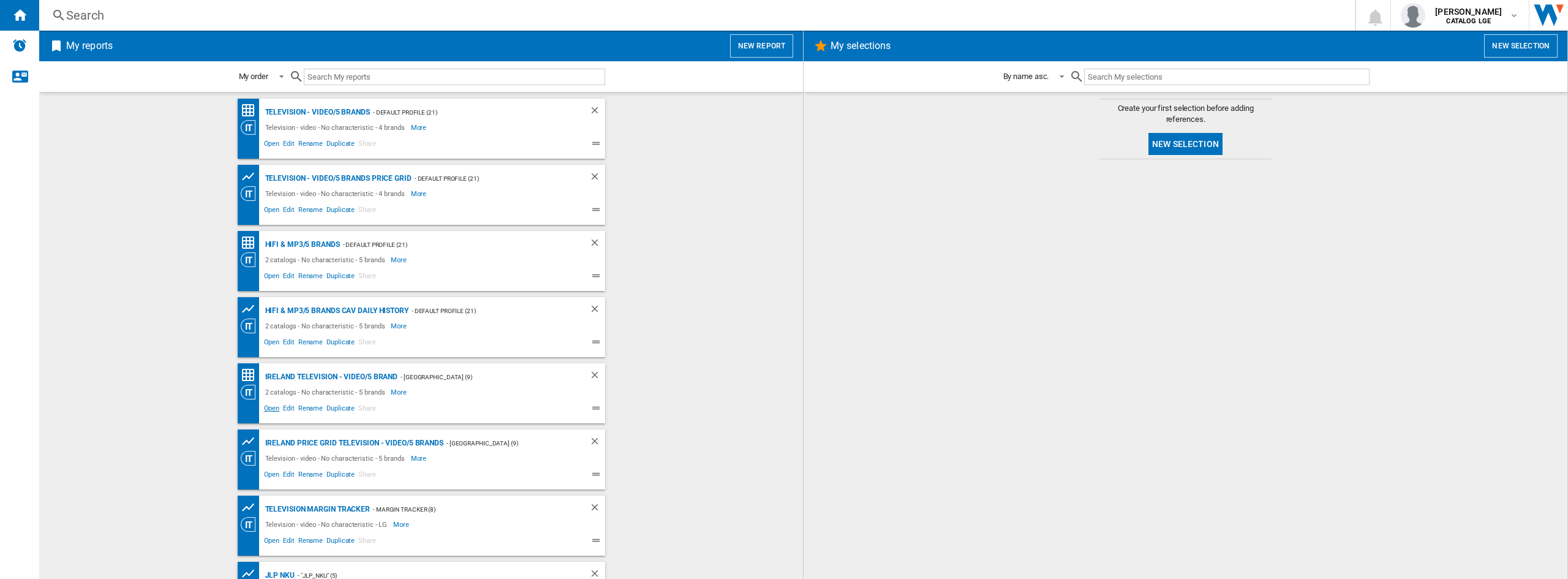
click at [269, 413] on span "Open" at bounding box center [272, 410] width 20 height 15
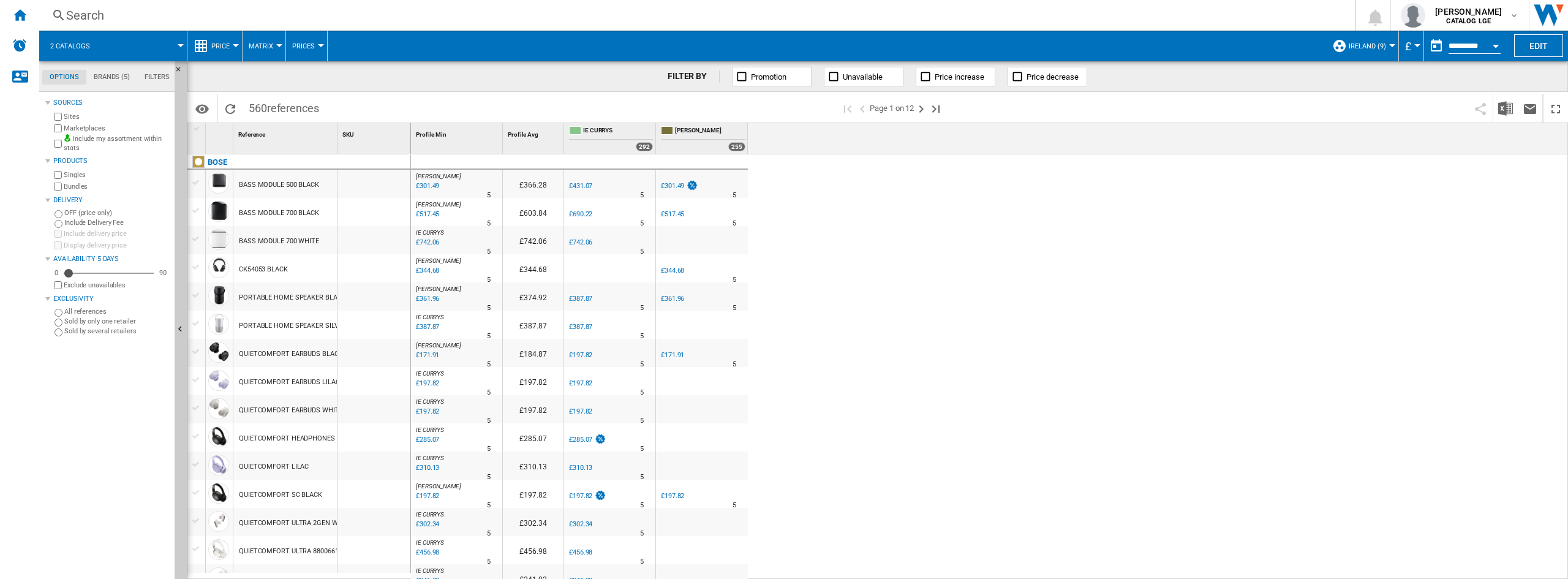
click at [1410, 46] on button "£" at bounding box center [1411, 45] width 12 height 31
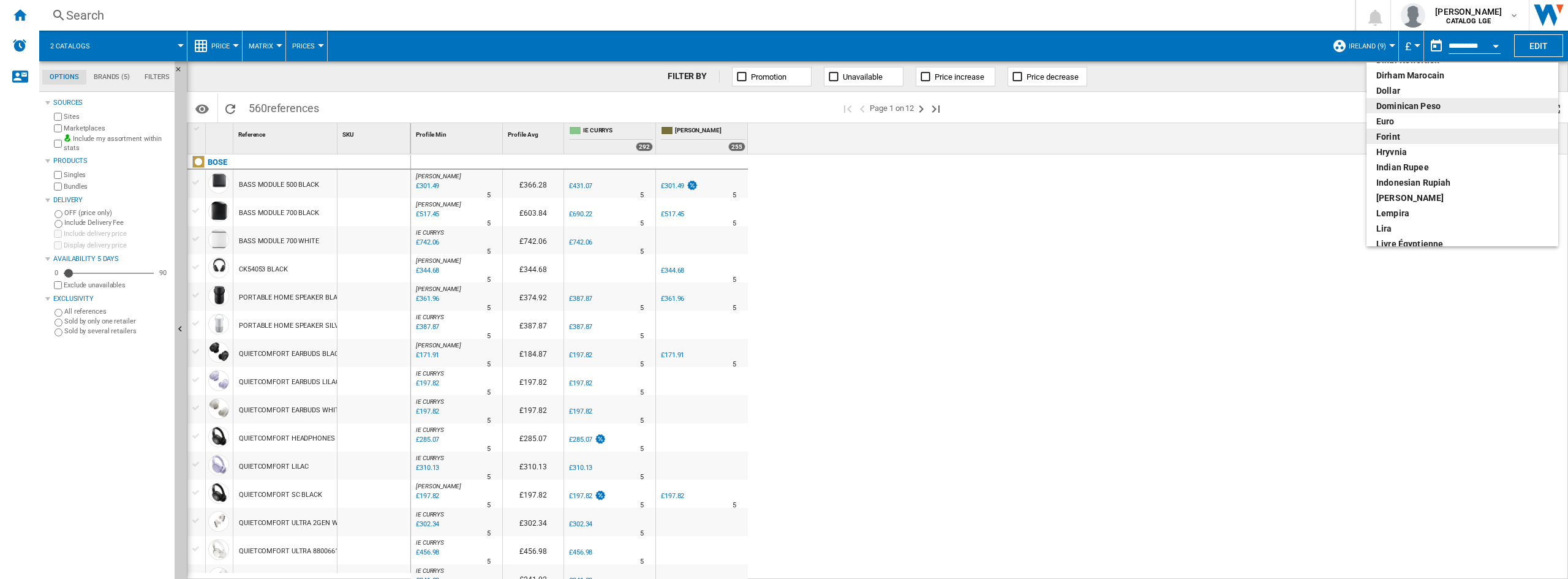
scroll to position [122, 0]
click at [1388, 185] on div "euro" at bounding box center [1463, 183] width 172 height 12
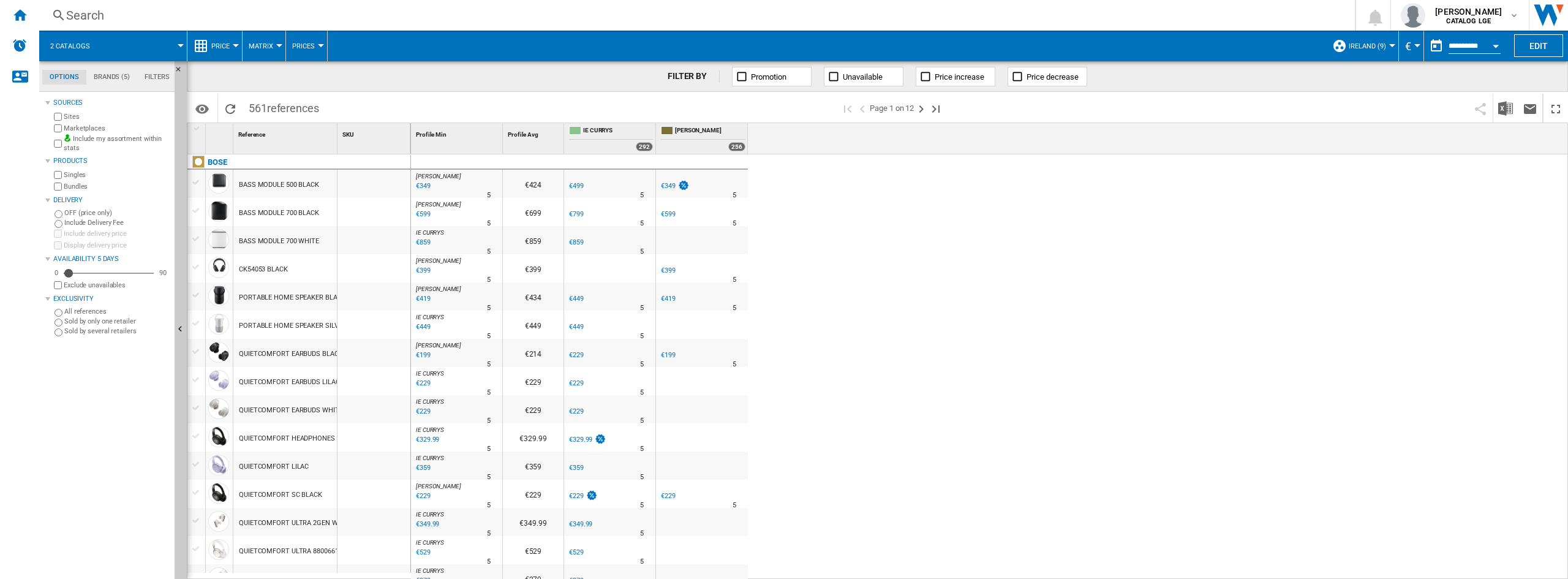
click at [1171, 220] on div "[PERSON_NAME] : [PERSON_NAME] -1.0 % €349 % N/A 5 [PERSON_NAME] : [PERSON_NAME]…" at bounding box center [990, 367] width 1158 height 425
drag, startPoint x: 1130, startPoint y: 218, endPoint x: 1250, endPoint y: 144, distance: 141.0
click at [1132, 217] on div "[PERSON_NAME] : [PERSON_NAME] -1.0 % €349 % N/A 5 [PERSON_NAME] : [PERSON_NAME]…" at bounding box center [990, 367] width 1158 height 425
click at [1541, 49] on button "Edit" at bounding box center [1539, 45] width 49 height 22
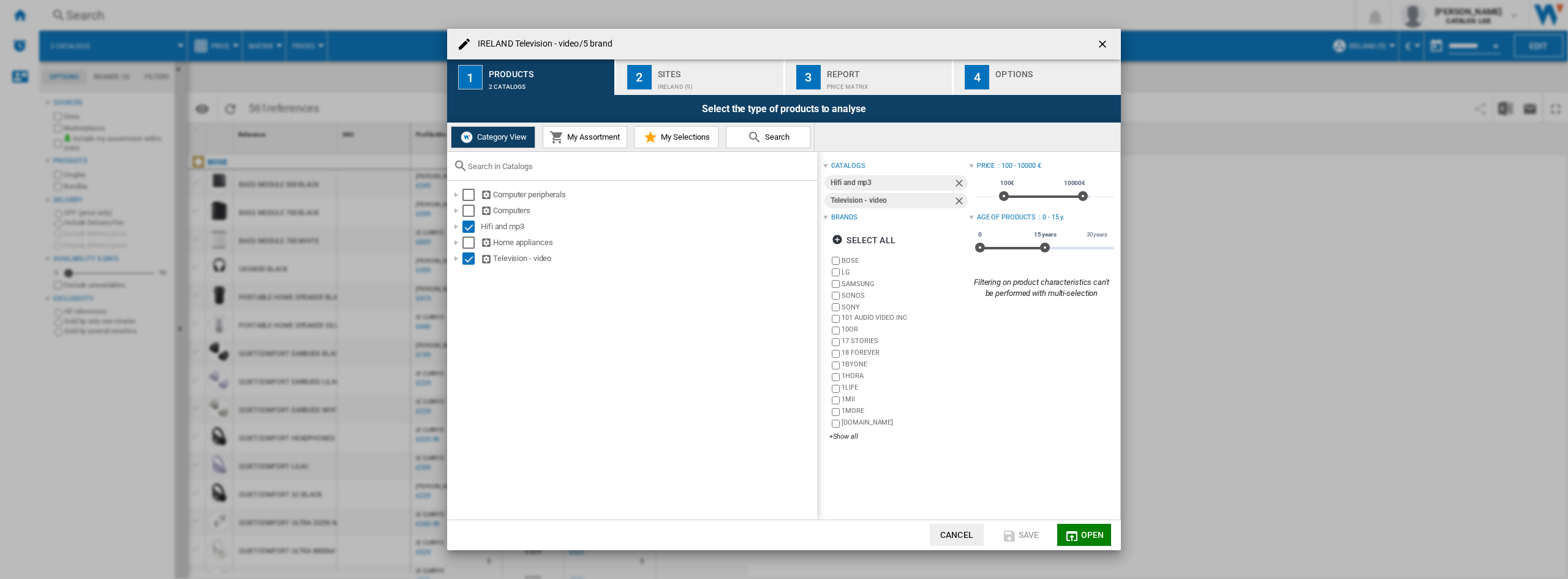
drag, startPoint x: 1029, startPoint y: 373, endPoint x: 1026, endPoint y: 385, distance: 12.4
click at [1029, 374] on div "Price : 100 - 10000 € *** 0€ 10000€ 100€ 10000€ 100€ - 10000€ ***** Age of prod…" at bounding box center [1042, 304] width 145 height 292
click at [1107, 41] on ng-md-icon "getI18NText('BUTTONS.CLOSE_DIALOG')" at bounding box center [1104, 45] width 15 height 15
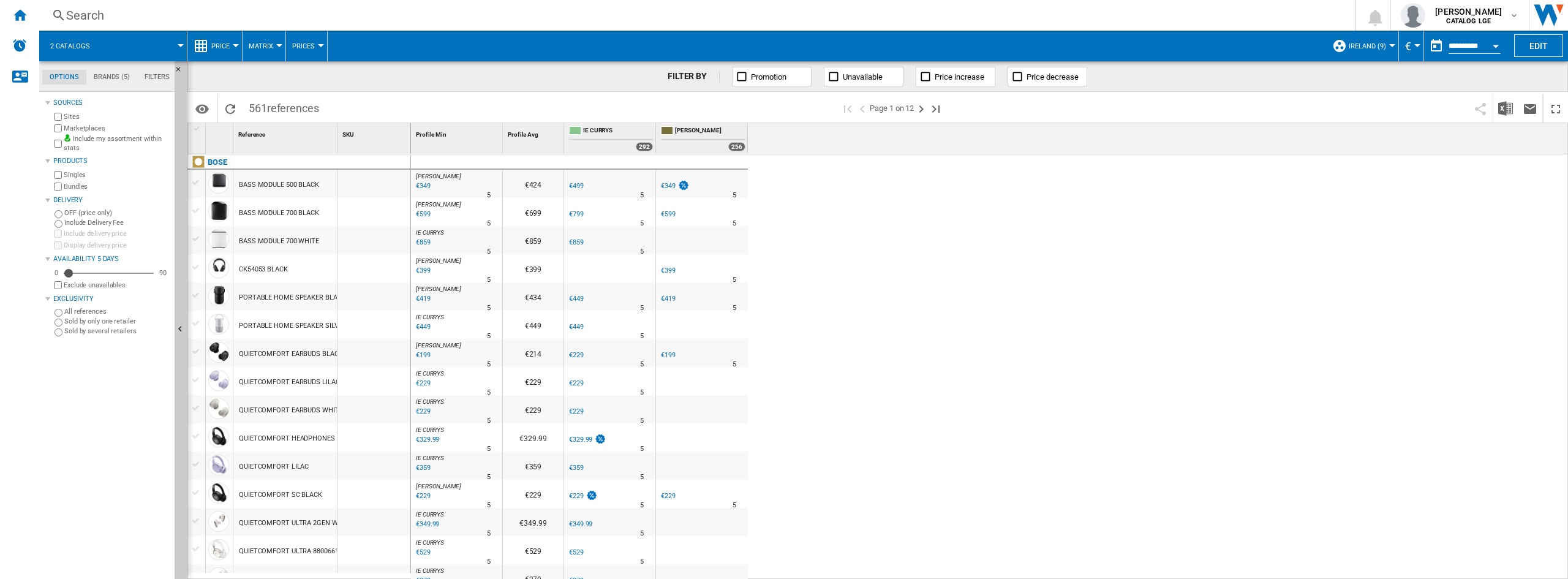
click at [681, 342] on div "[PERSON_NAME]" at bounding box center [702, 345] width 87 height 7
